Goal: Task Accomplishment & Management: Use online tool/utility

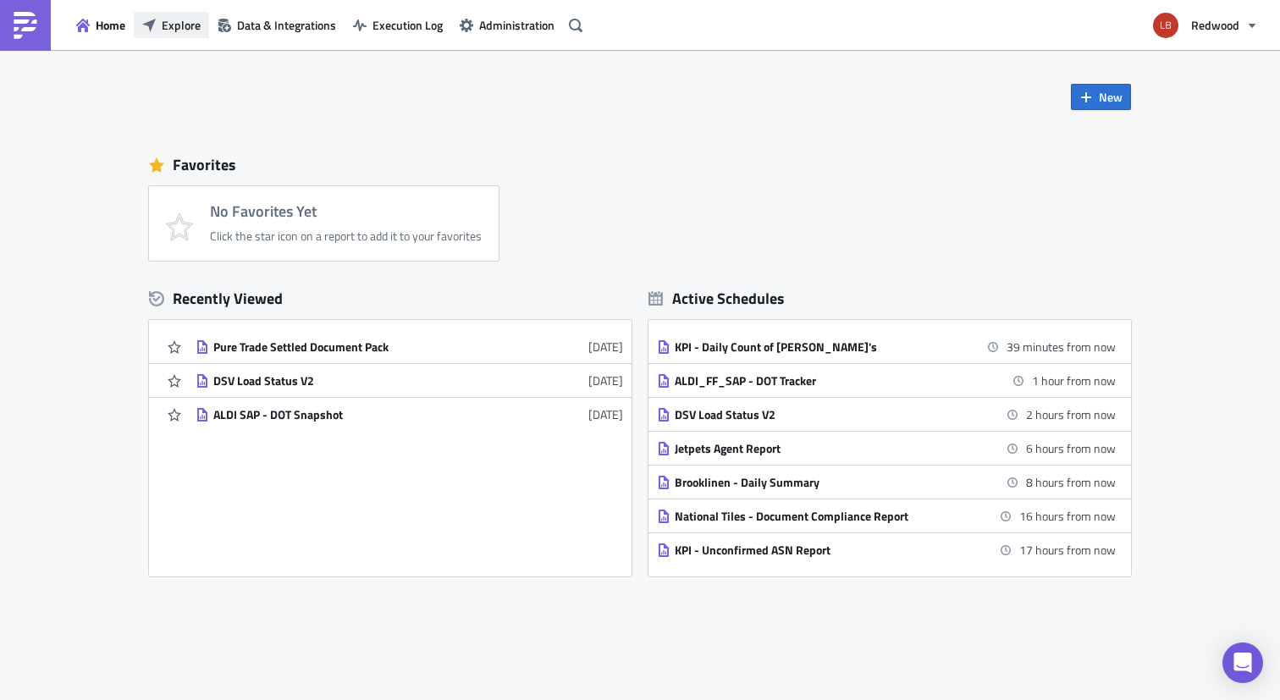
click at [191, 19] on span "Explore" at bounding box center [181, 25] width 39 height 18
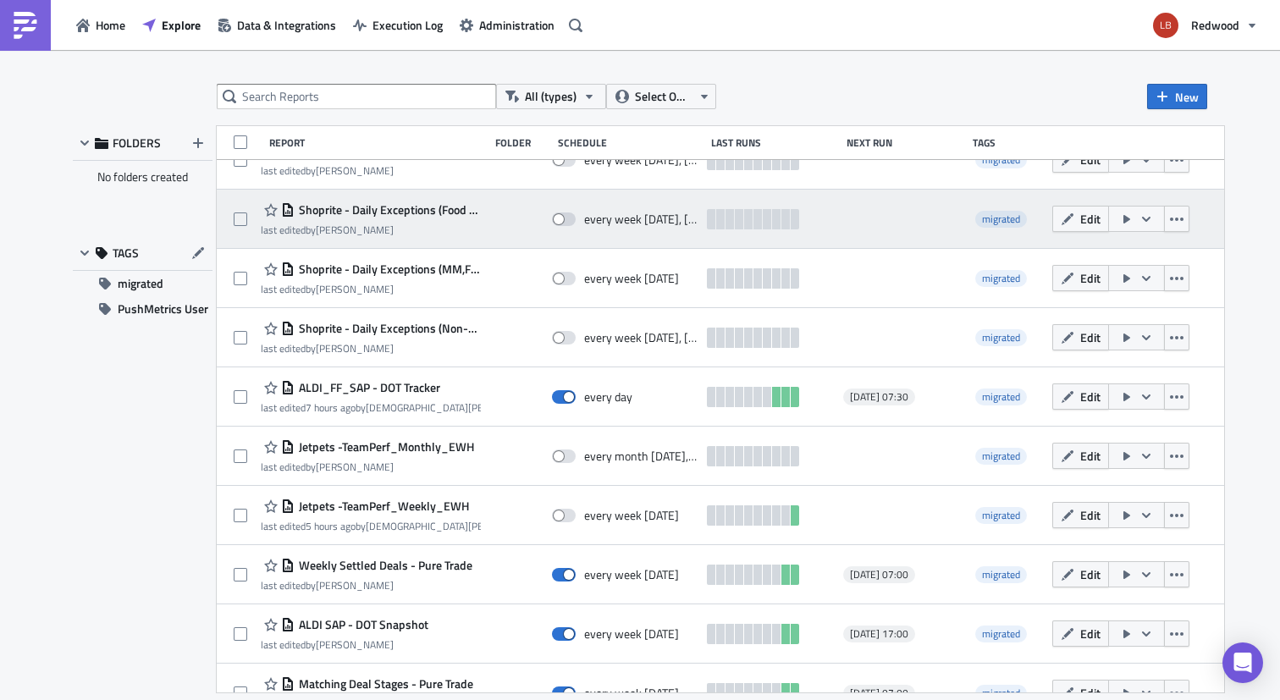
scroll to position [399, 0]
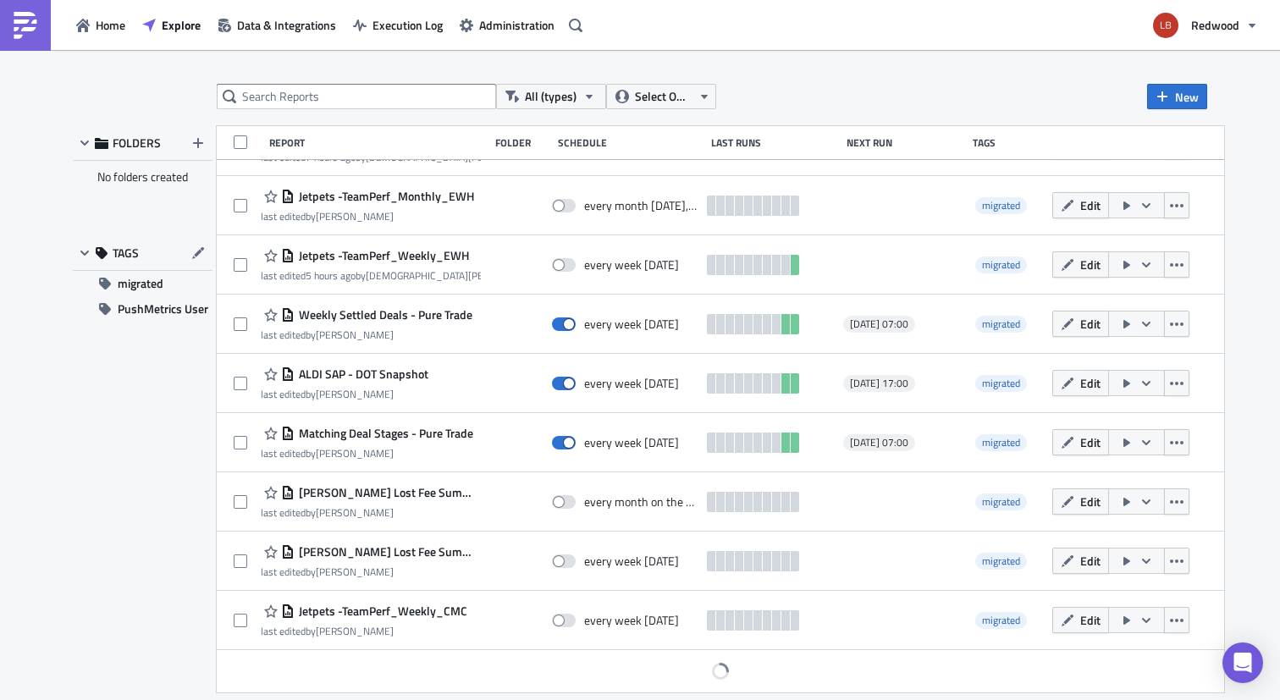
click at [504, 356] on div "ALDI SAP - DOT Snapshot last edited by Liam Botha every week on Sunday 2025-10-…" at bounding box center [721, 383] width 1008 height 59
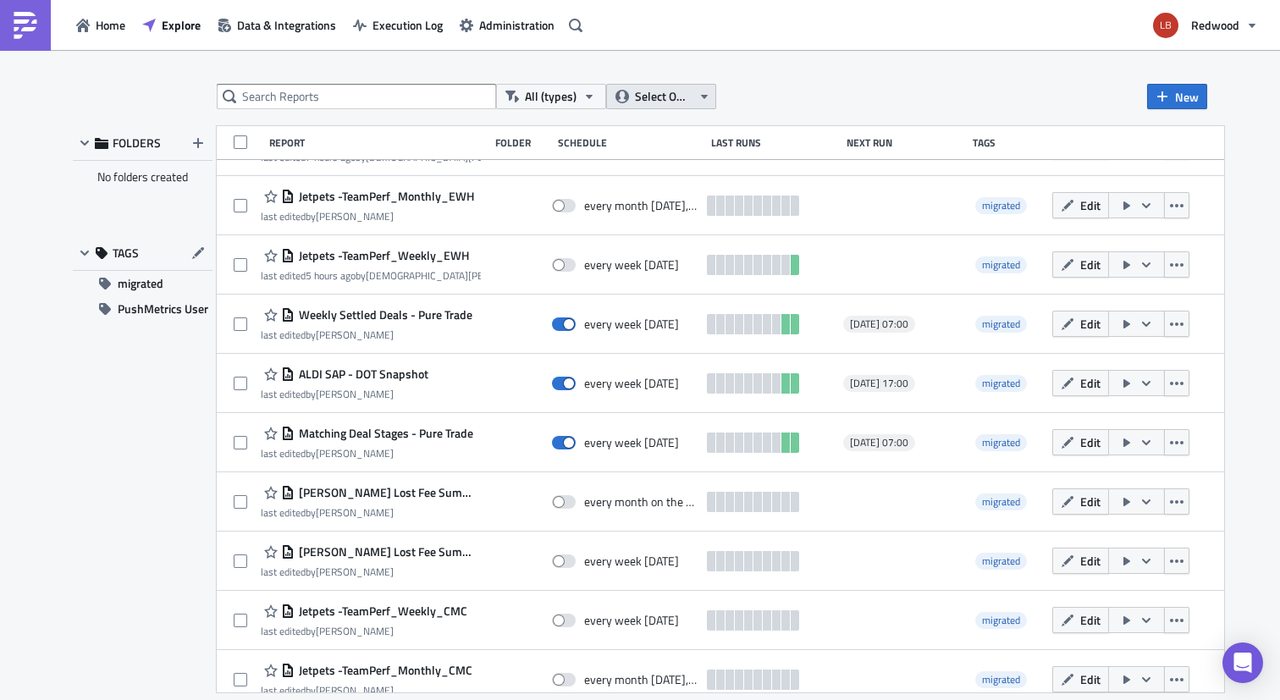
click at [663, 85] on button "Select Owner" at bounding box center [661, 96] width 110 height 25
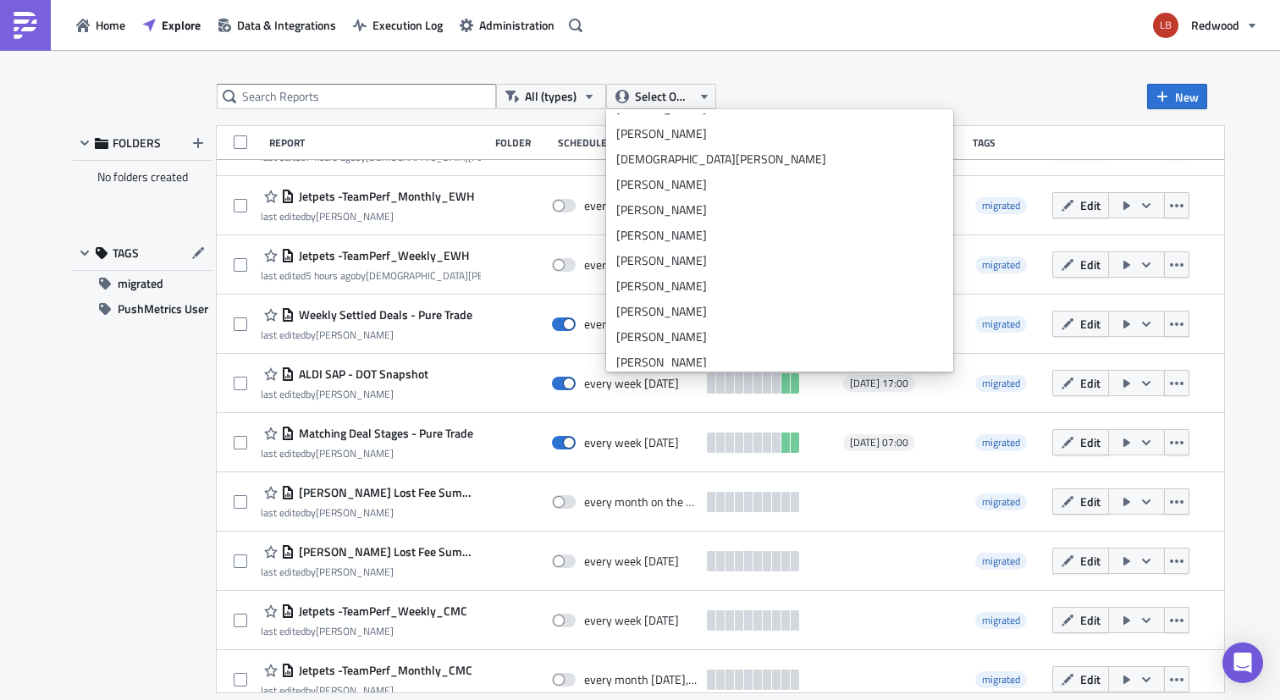
scroll to position [0, 0]
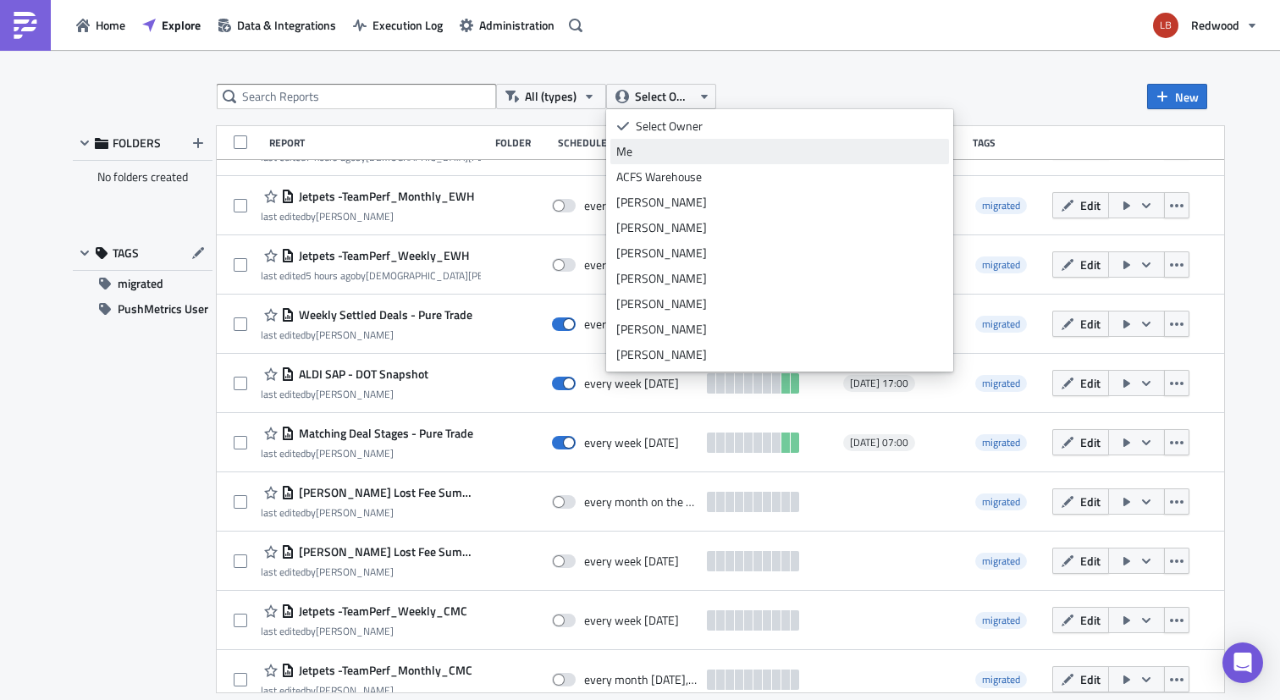
click at [671, 157] on div "Me" at bounding box center [779, 151] width 327 height 17
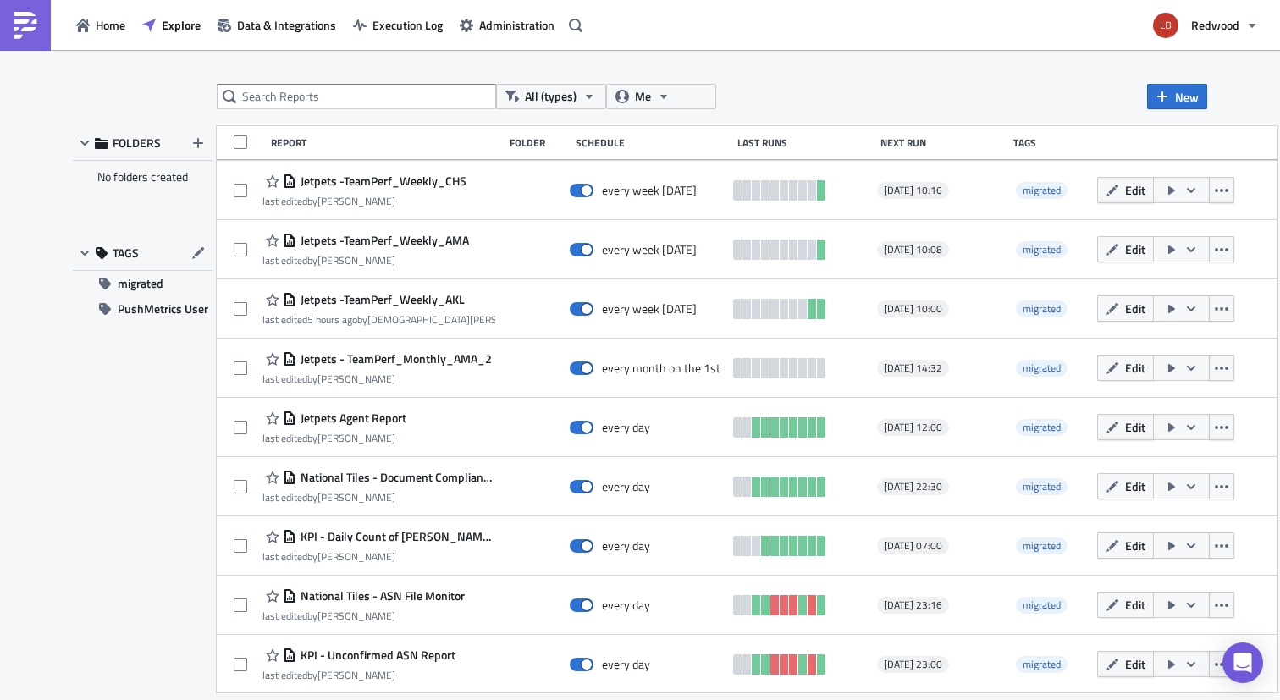
scroll to position [3379, 0]
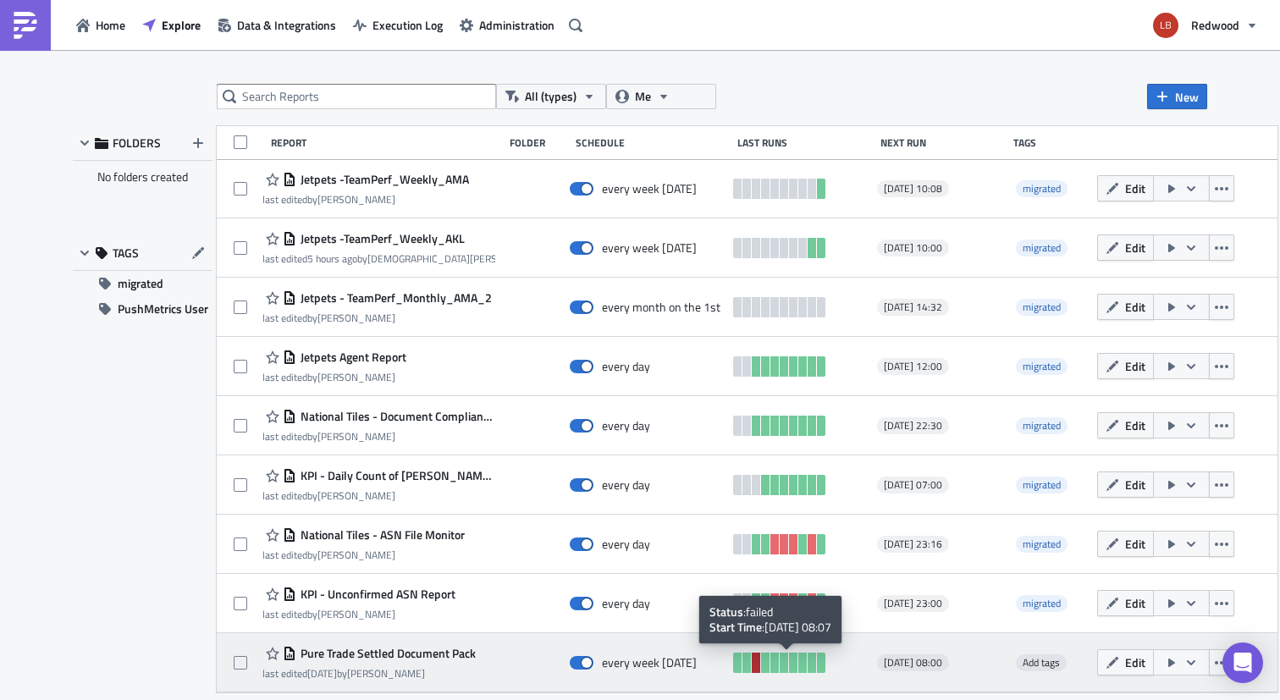
click at [760, 666] on link at bounding box center [756, 663] width 8 height 20
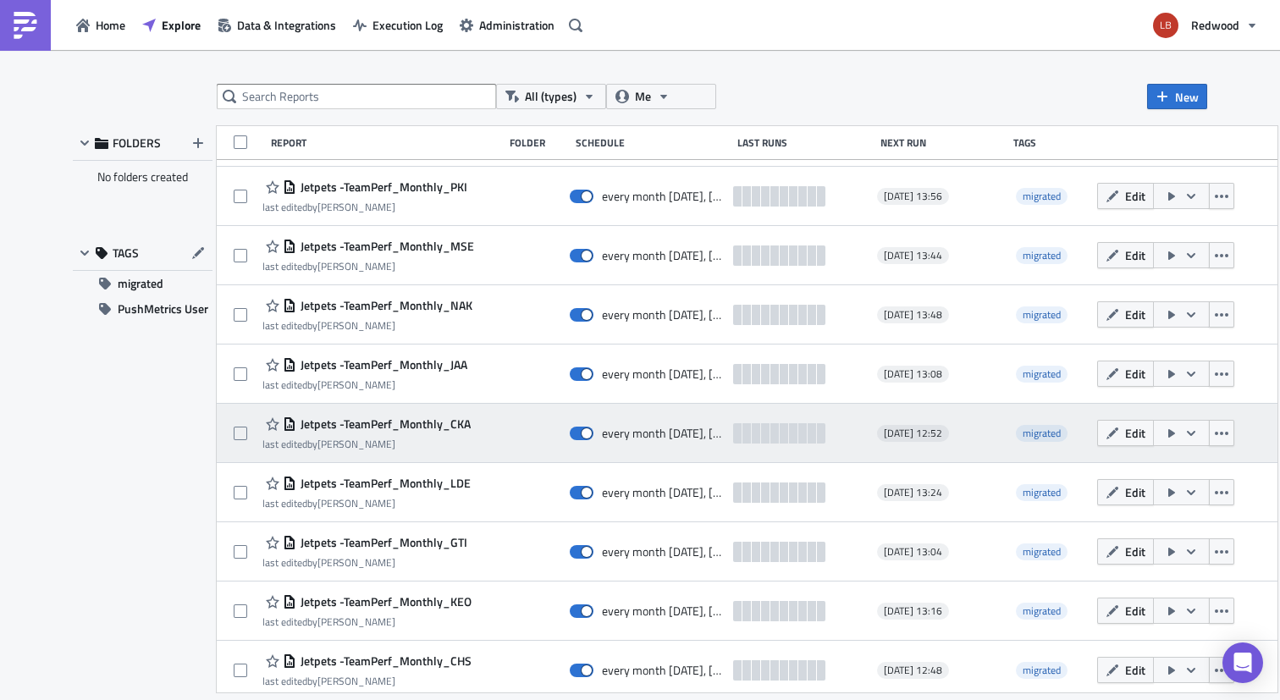
scroll to position [1120, 0]
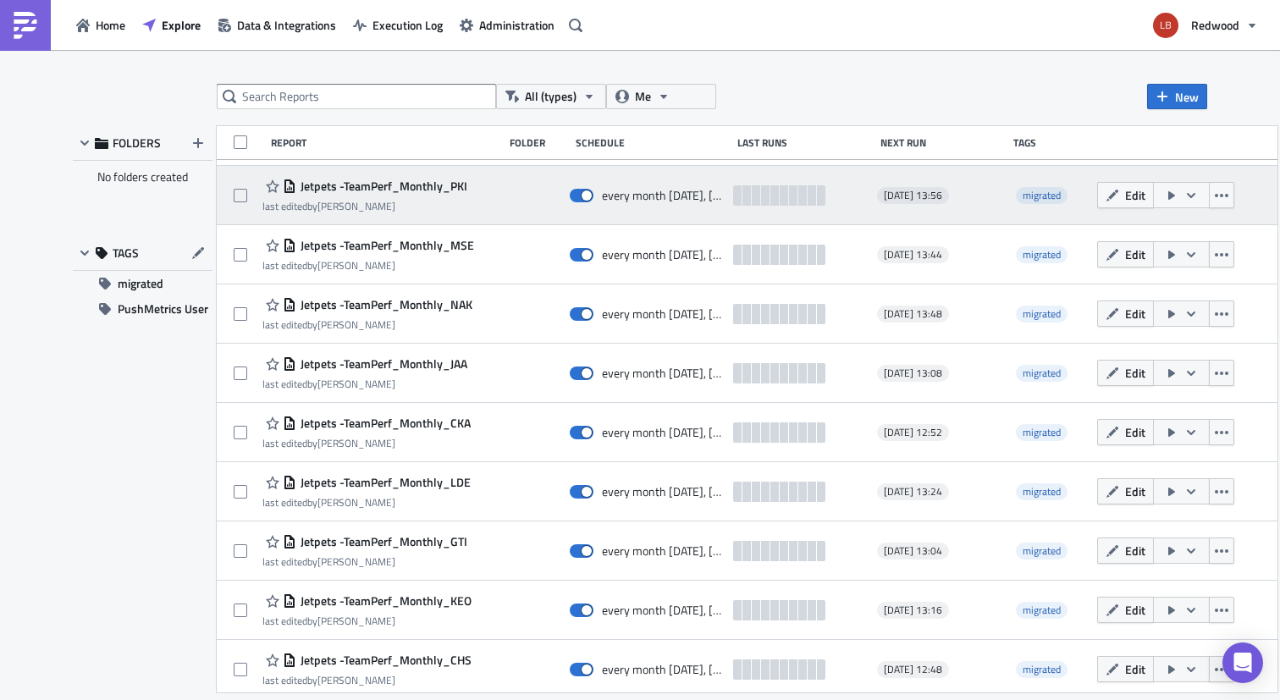
click at [1210, 196] on button "button" at bounding box center [1181, 195] width 57 height 26
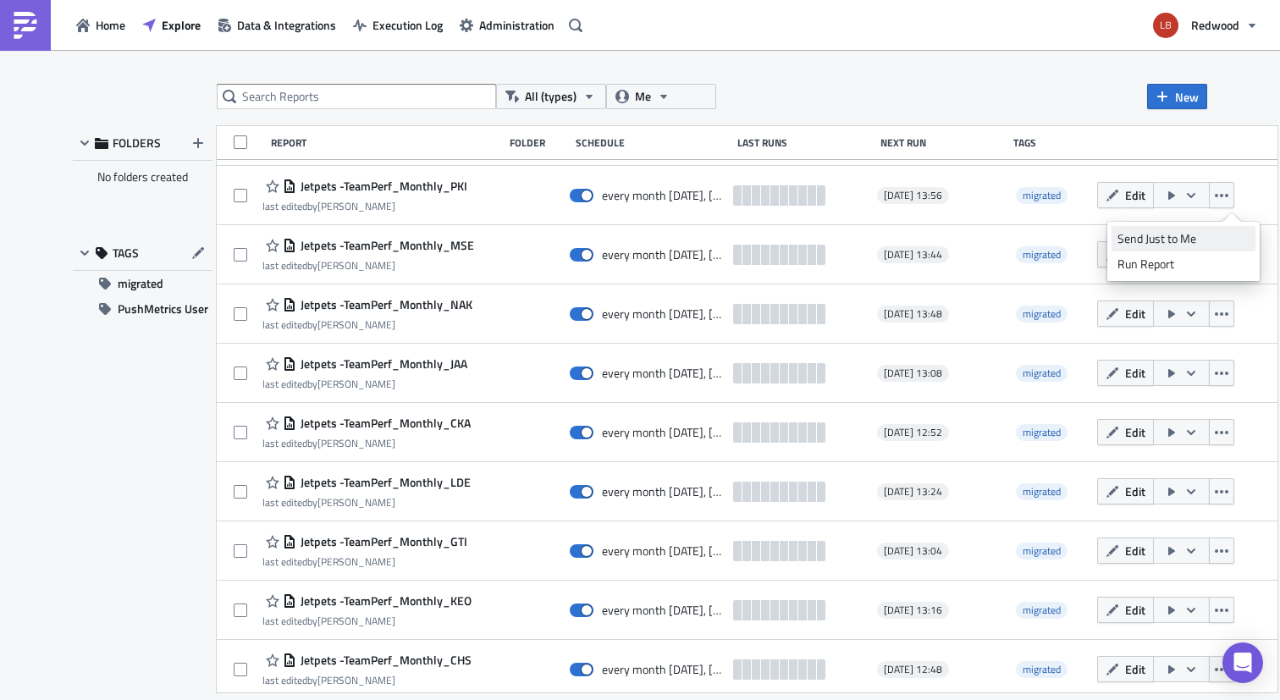
click at [1188, 238] on div "Send Just to Me" at bounding box center [1184, 238] width 132 height 17
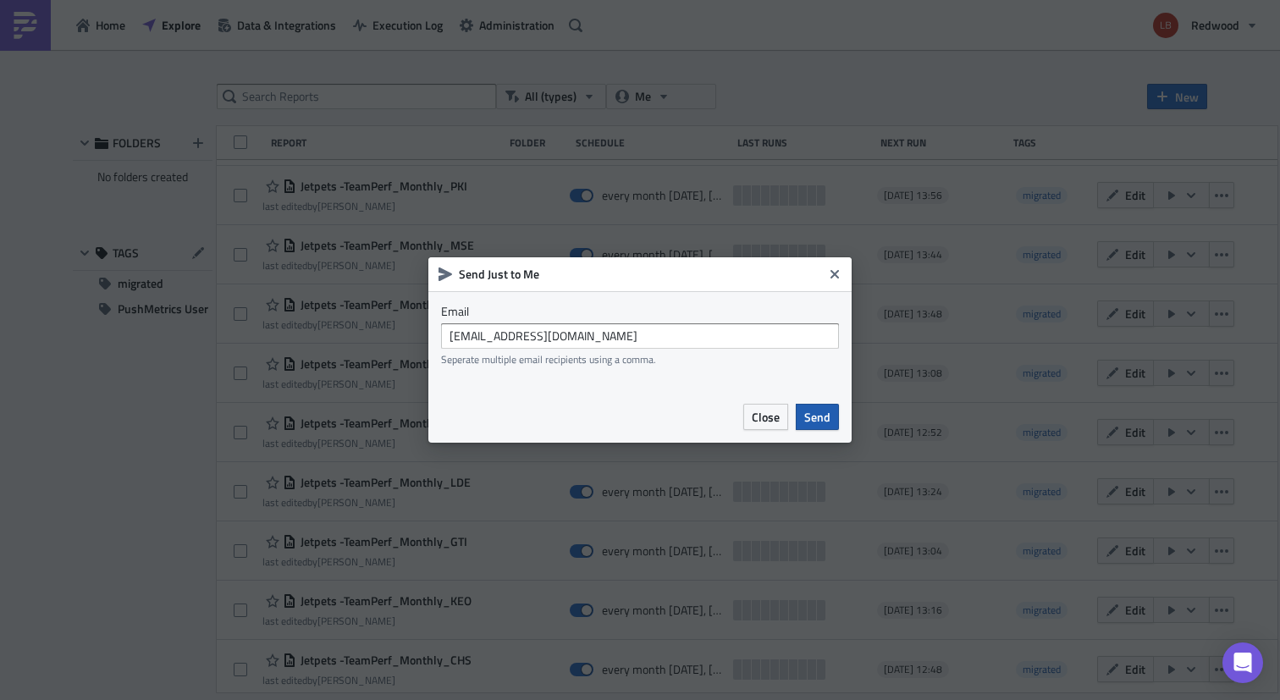
click at [813, 405] on button "Send" at bounding box center [817, 417] width 43 height 26
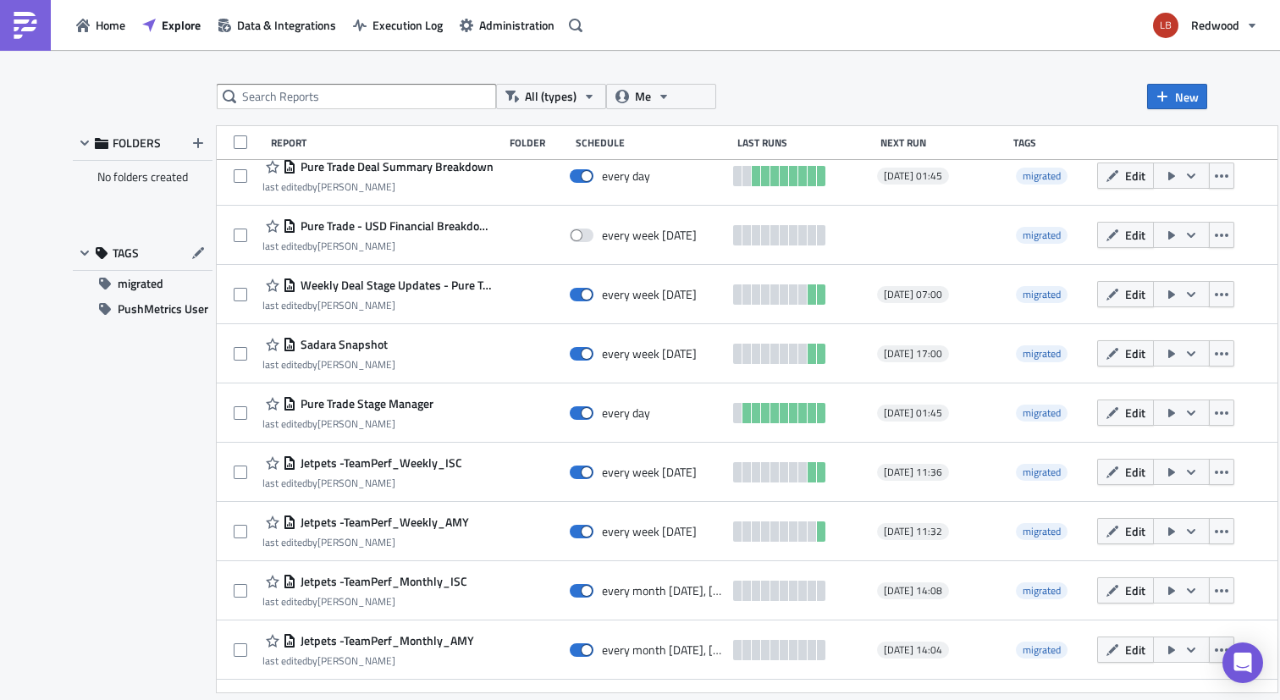
scroll to position [0, 0]
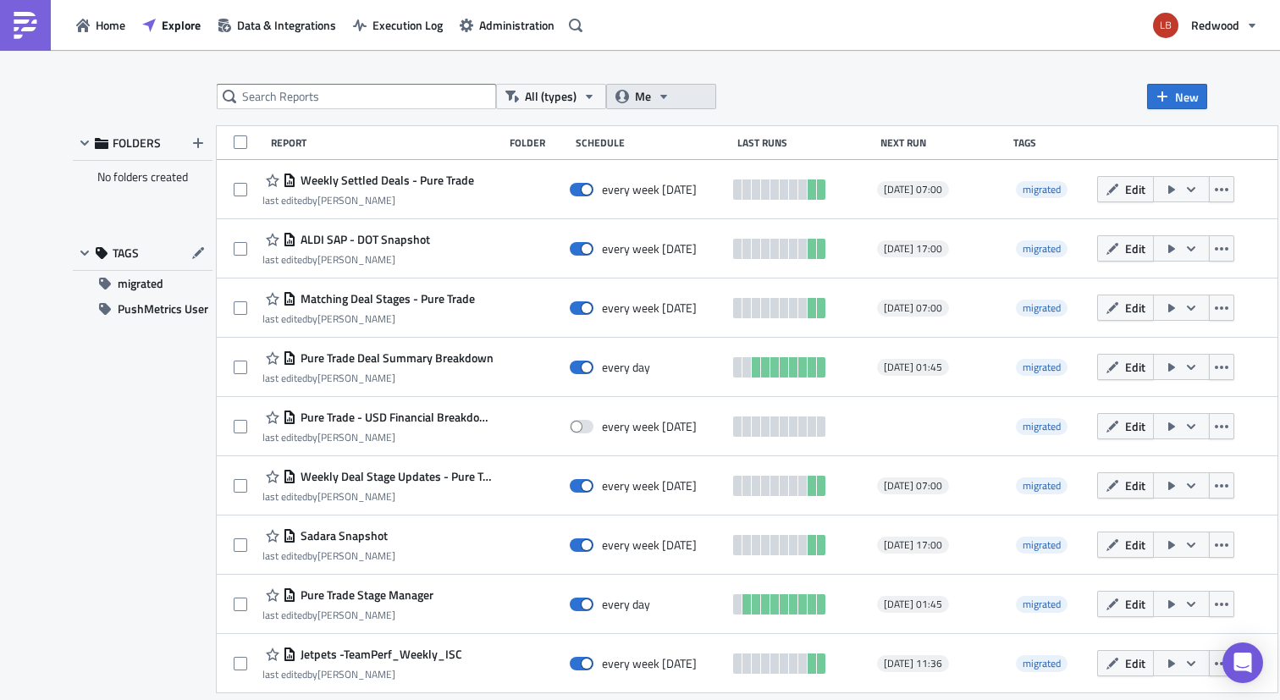
click at [648, 103] on span "Me" at bounding box center [643, 96] width 16 height 19
click at [772, 89] on div "All (types) Me New" at bounding box center [712, 96] width 991 height 25
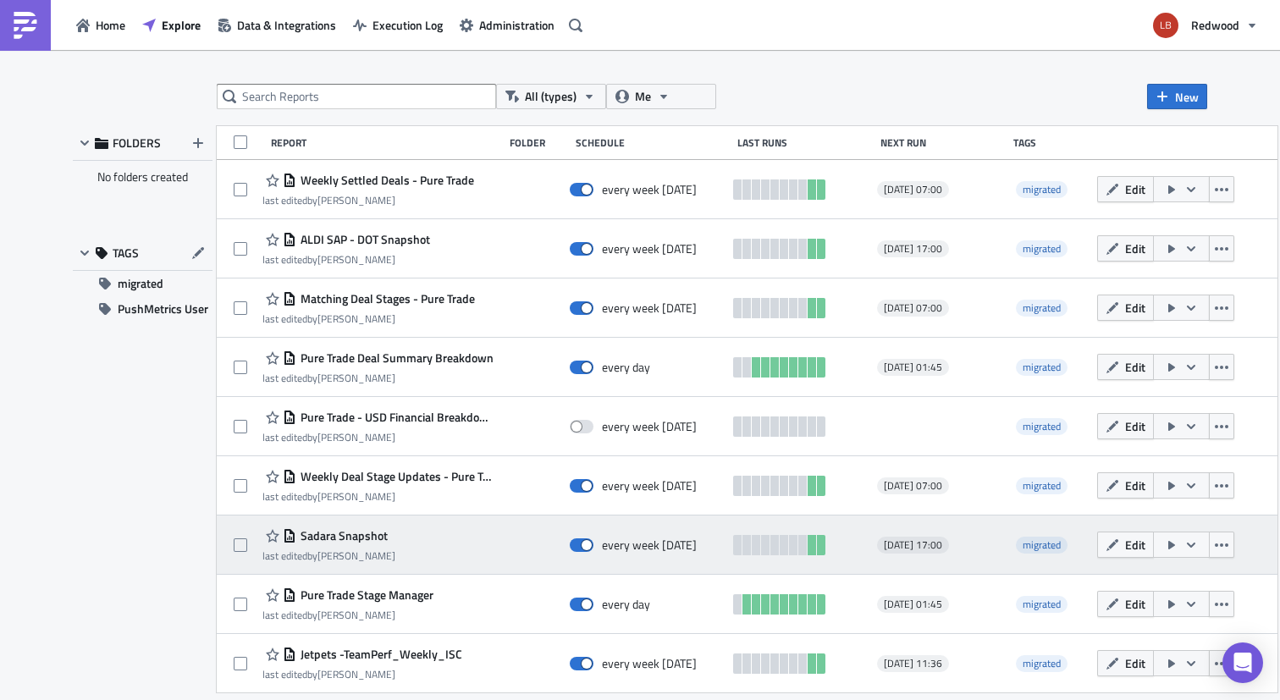
click at [1210, 554] on button "button" at bounding box center [1181, 545] width 57 height 26
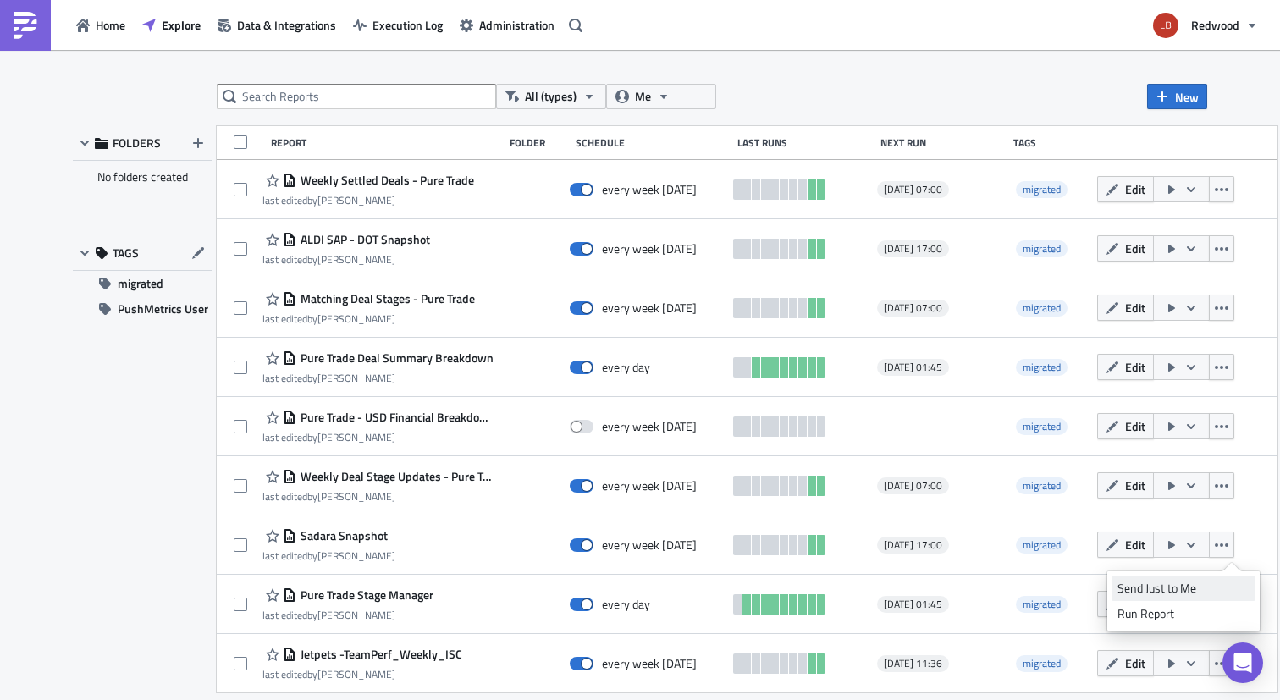
click at [1156, 583] on div "Send Just to Me" at bounding box center [1184, 588] width 132 height 17
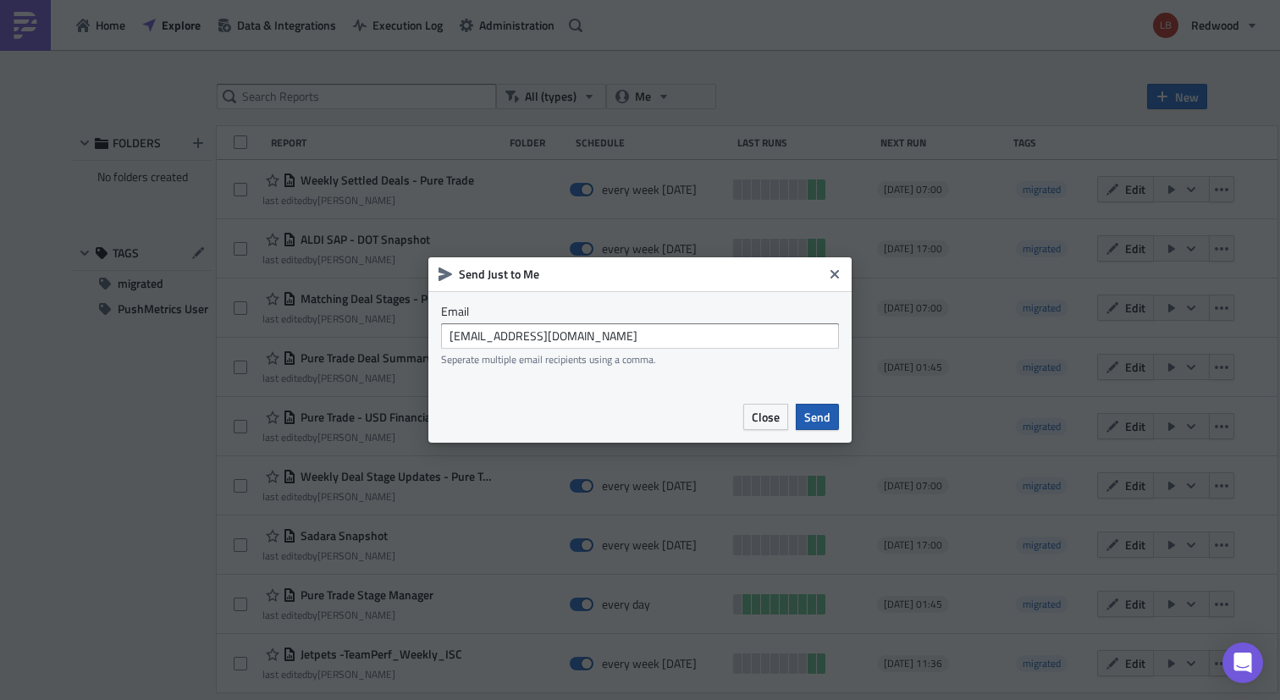
click at [836, 414] on button "Send" at bounding box center [817, 417] width 43 height 26
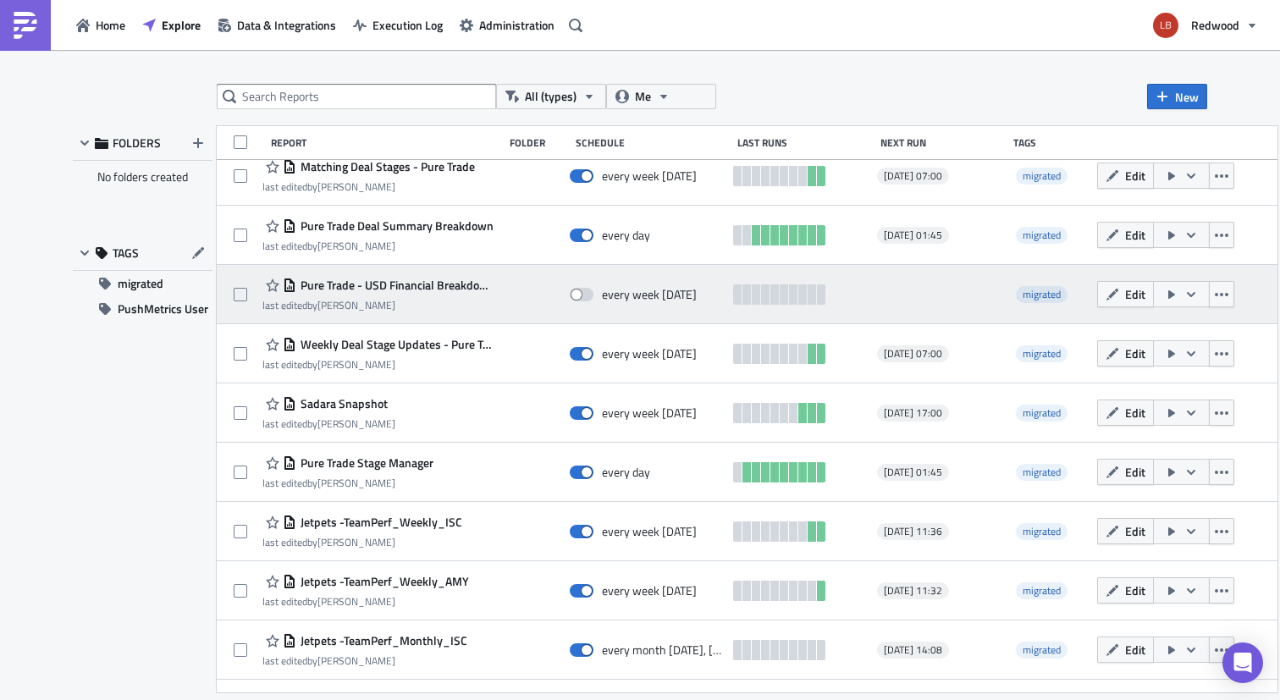
scroll to position [140, 0]
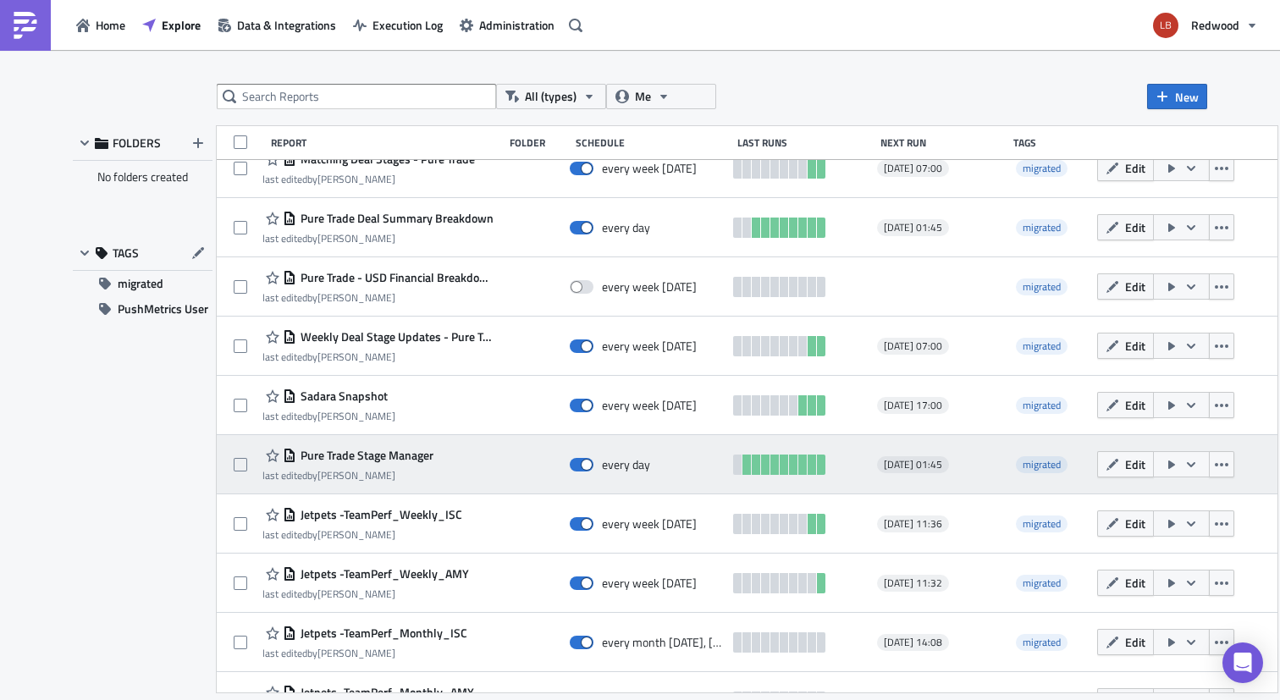
click at [1175, 465] on icon "button" at bounding box center [1172, 465] width 7 height 8
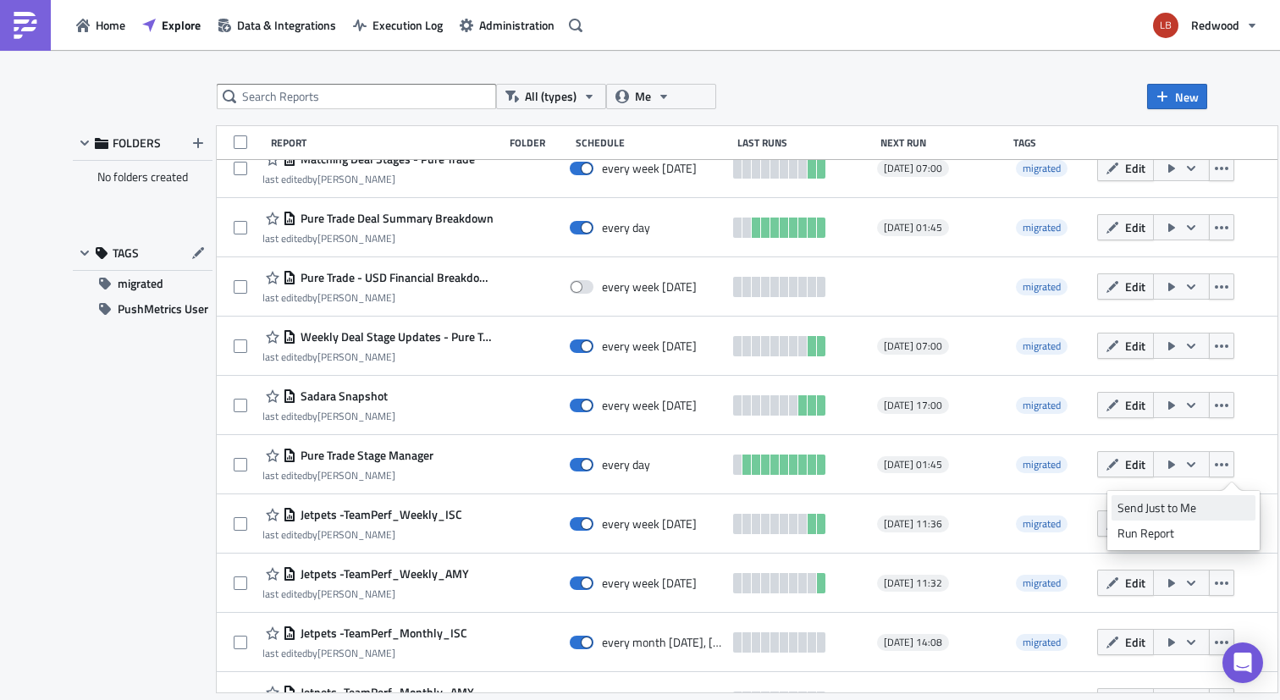
click at [1191, 502] on div "Send Just to Me" at bounding box center [1184, 508] width 132 height 17
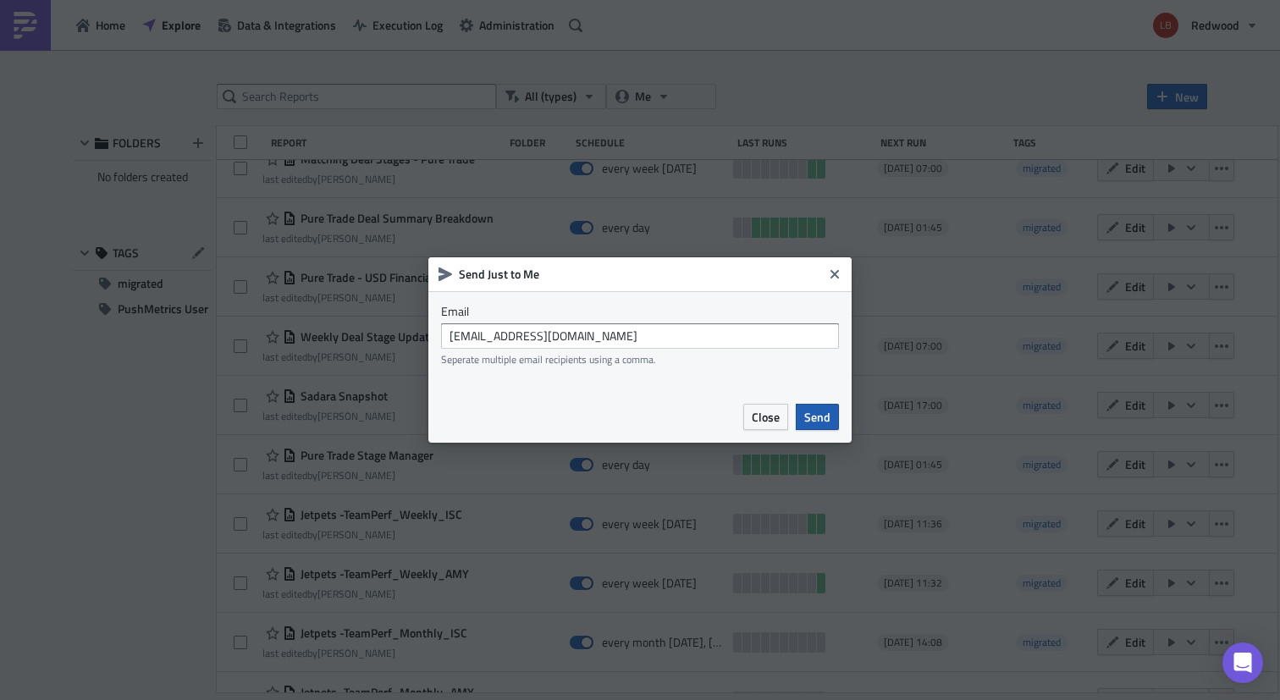
click at [827, 417] on span "Send" at bounding box center [817, 417] width 26 height 18
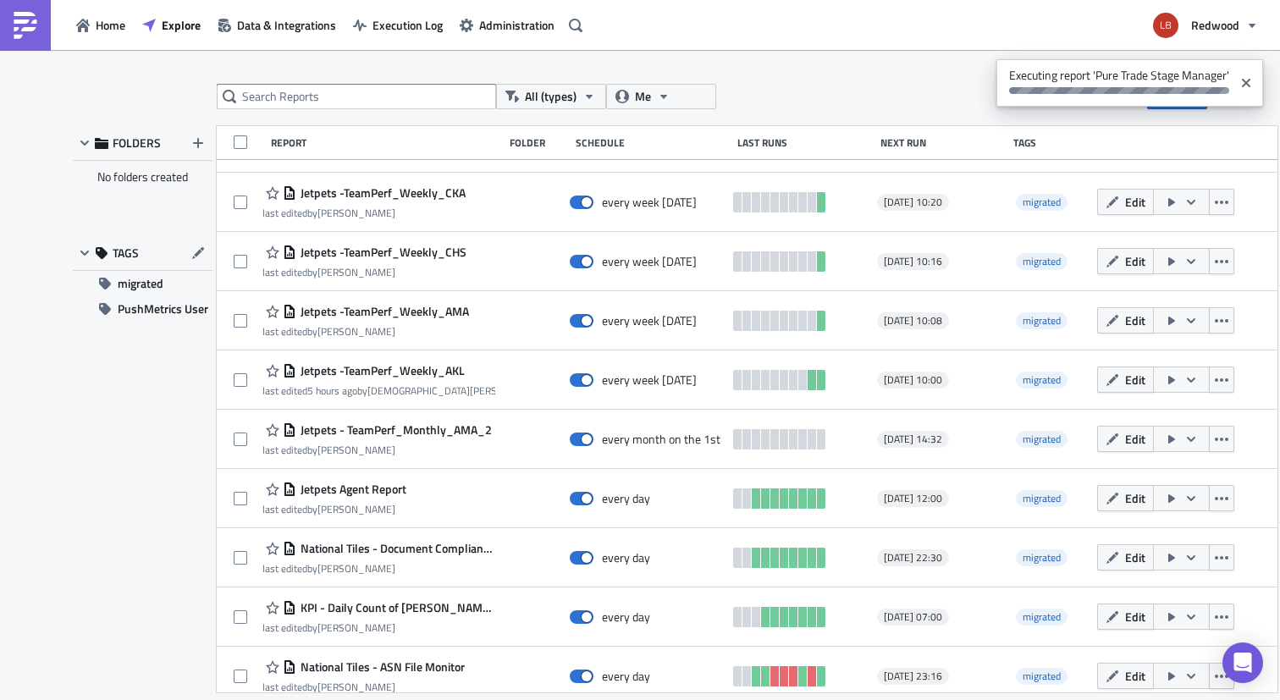
scroll to position [3379, 0]
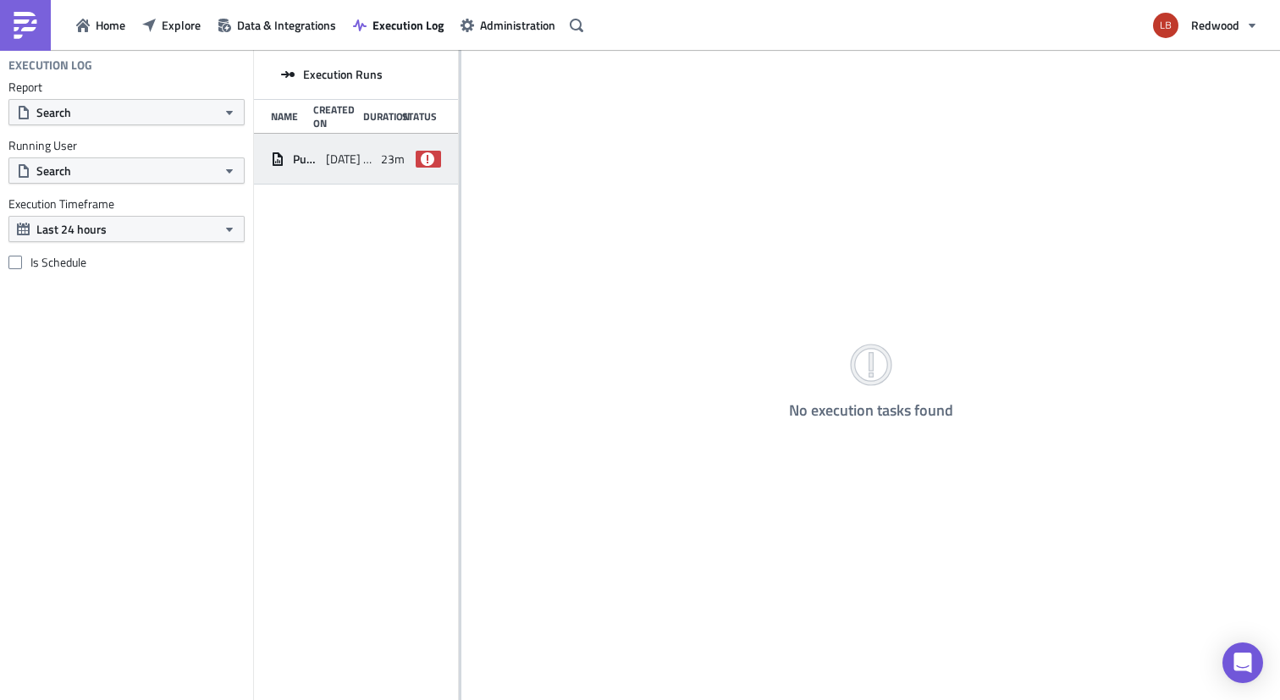
click at [376, 149] on div "Pure Trade Settled Document Pack [DATE] 08:04 23m 37s failed" at bounding box center [356, 159] width 204 height 51
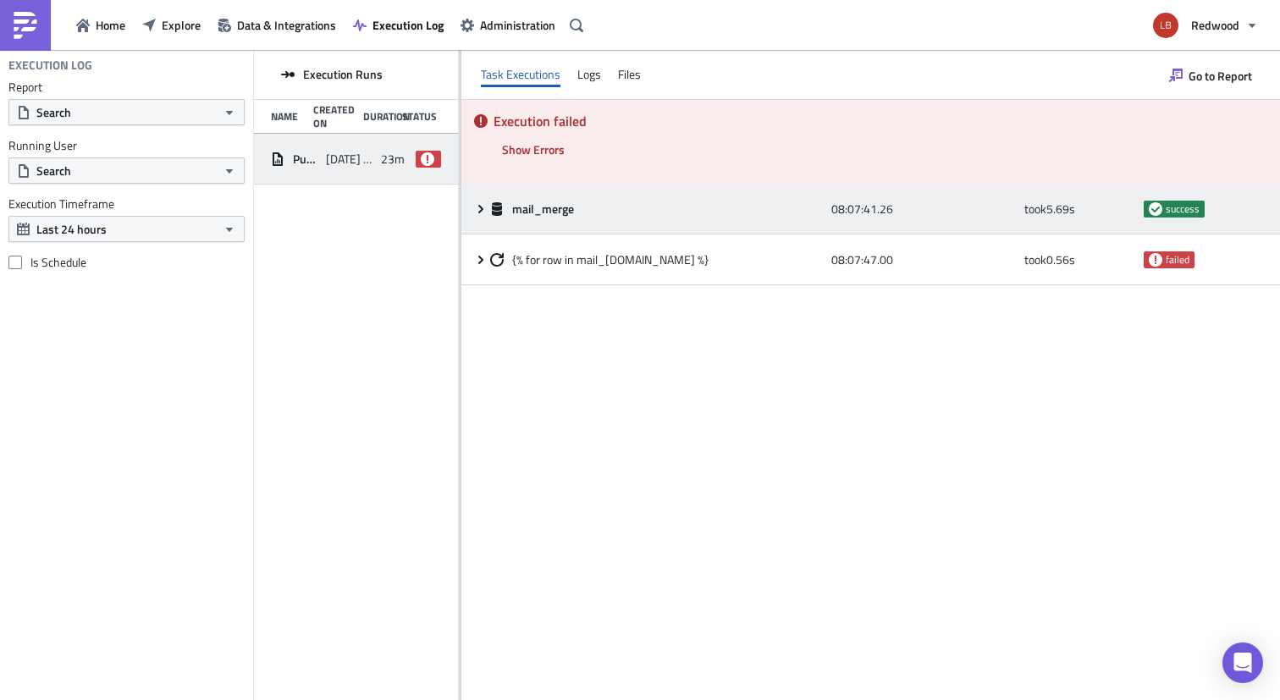
click at [481, 207] on icon at bounding box center [480, 208] width 5 height 8
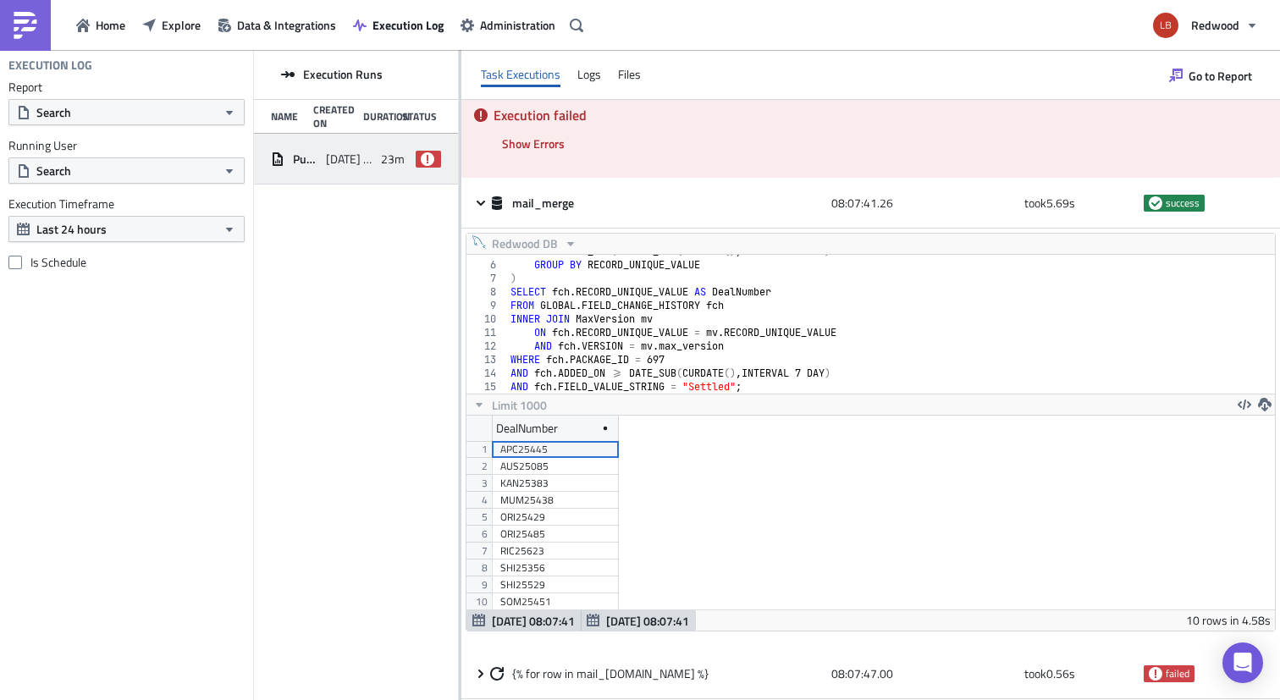
scroll to position [1, 0]
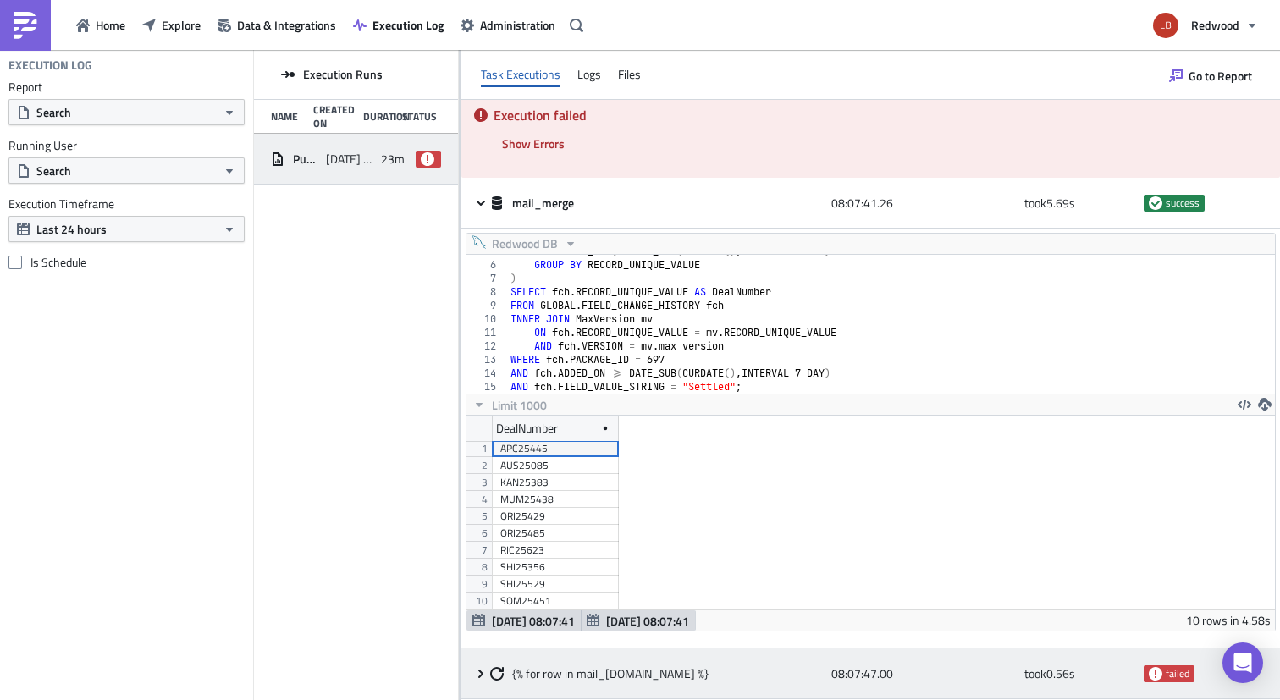
click at [486, 680] on icon at bounding box center [481, 674] width 14 height 14
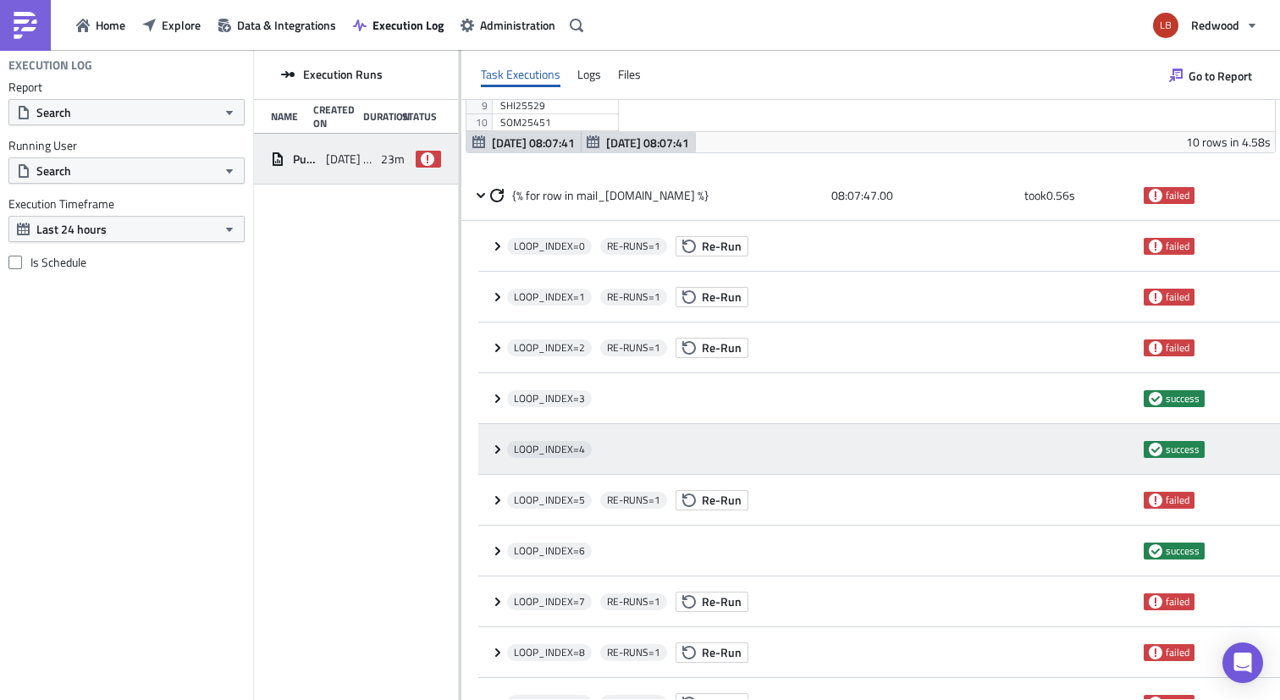
scroll to position [484, 0]
